Goal: Information Seeking & Learning: Compare options

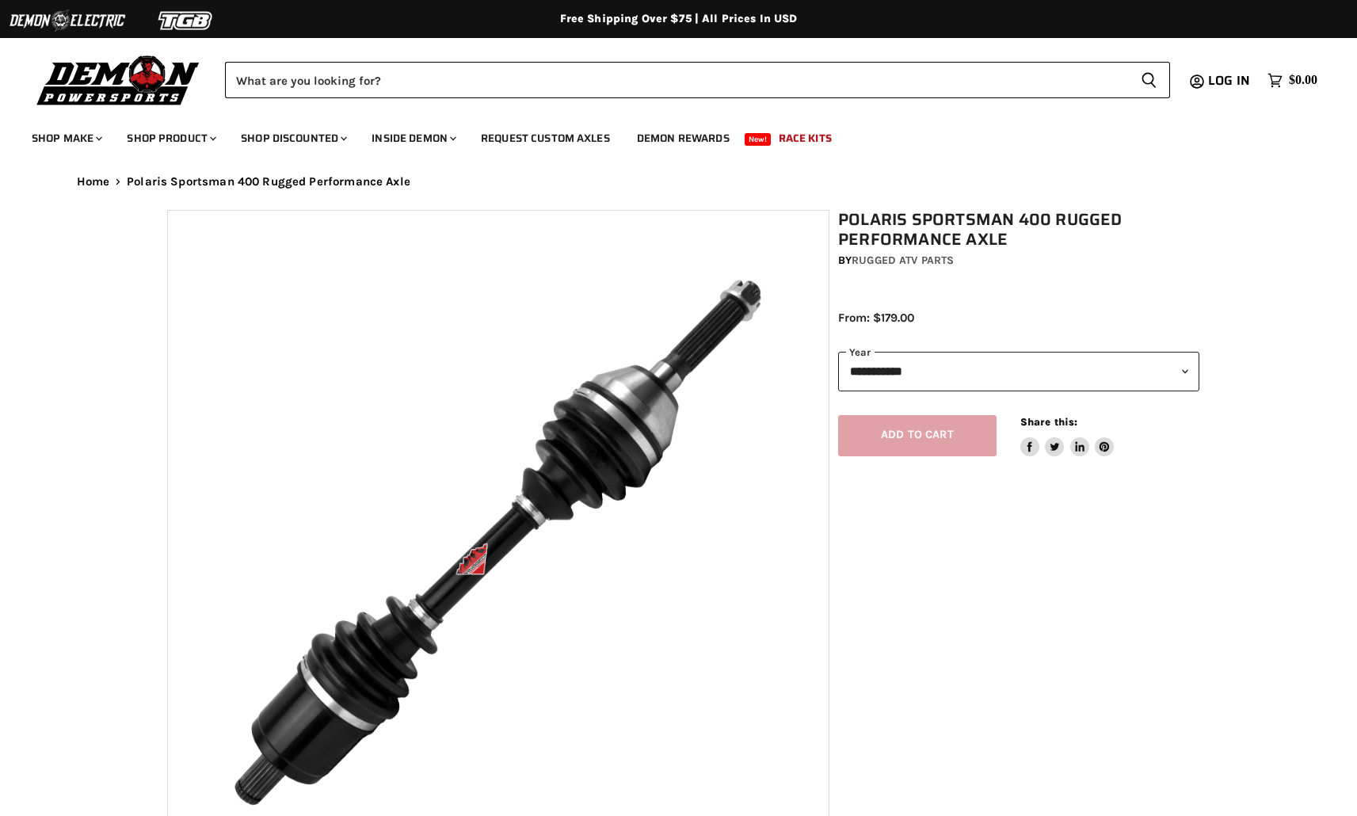
select select "******"
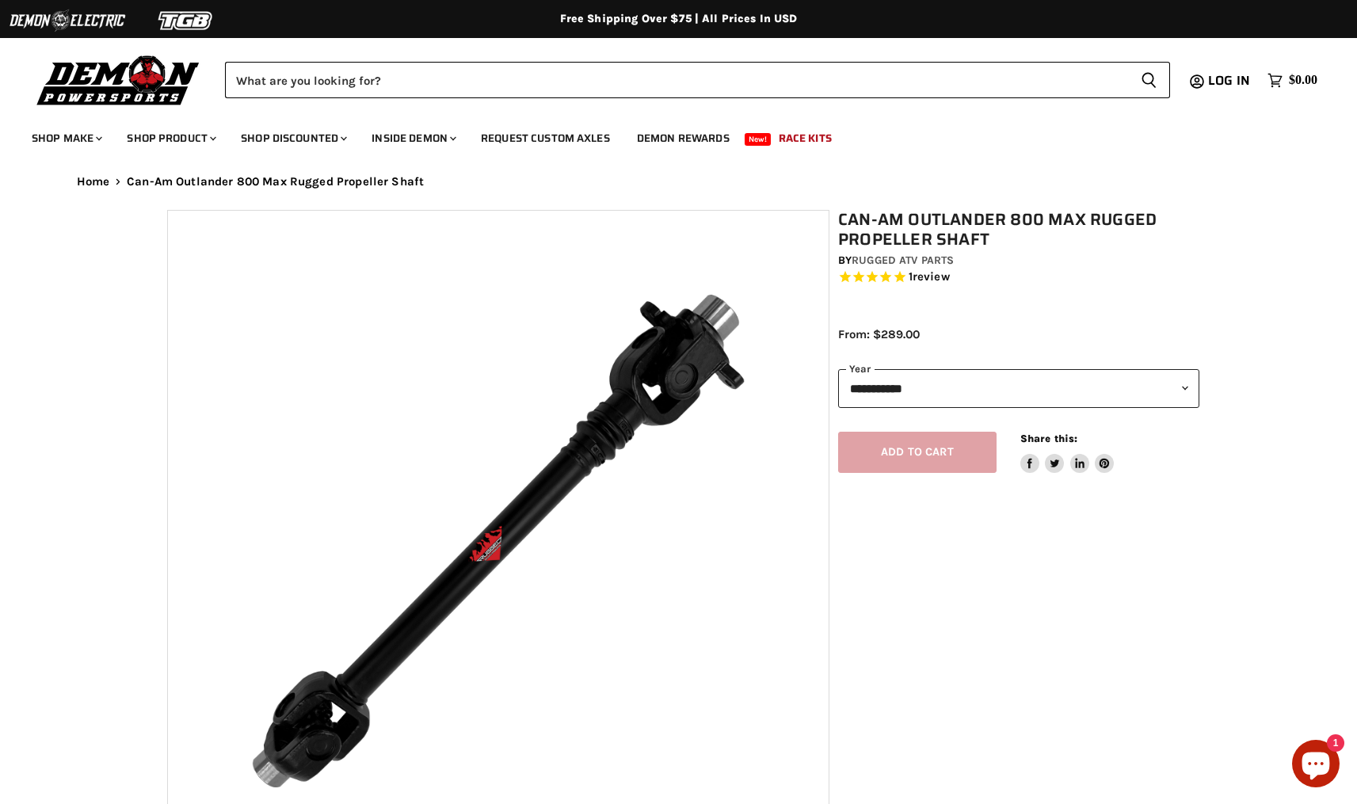
select select "******"
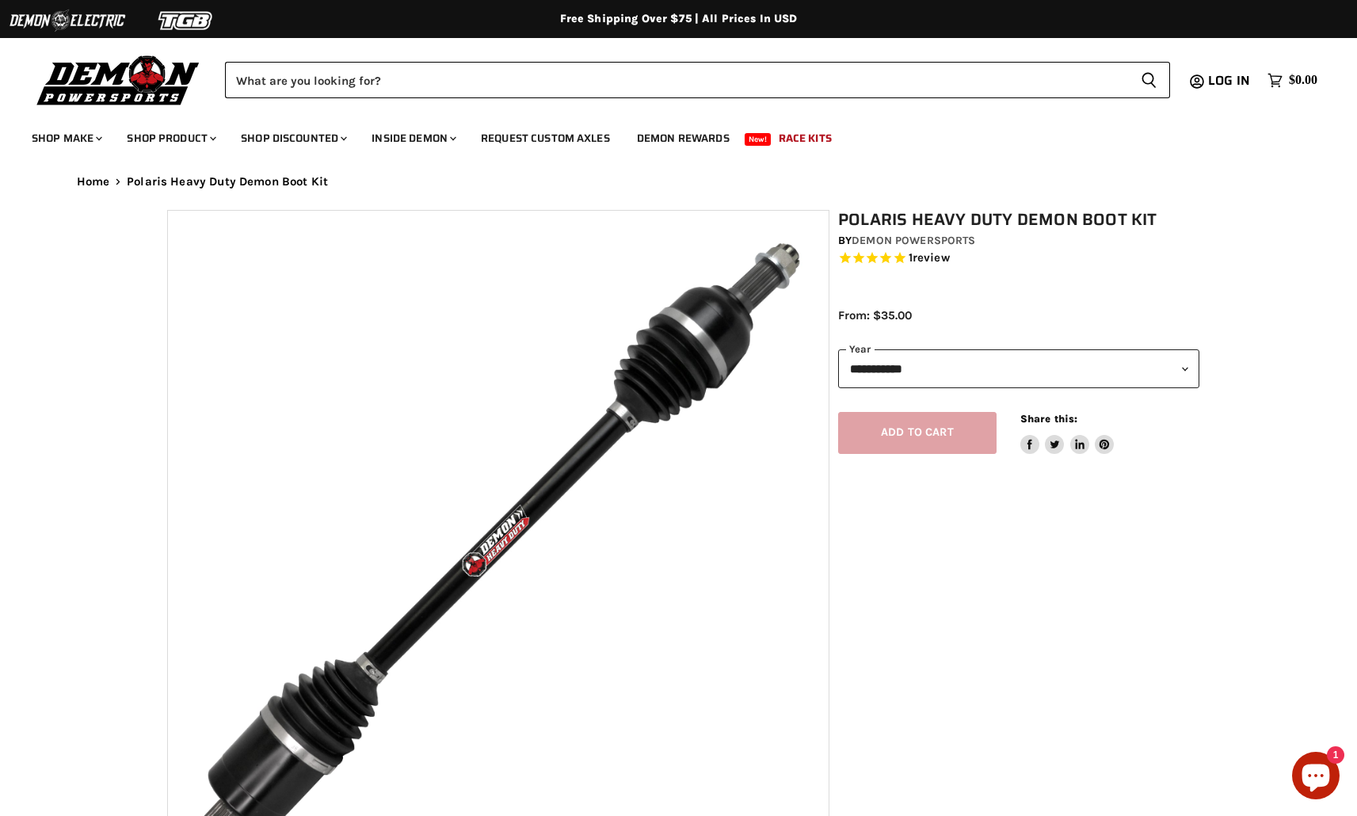
select select "******"
